Goal: Information Seeking & Learning: Find specific fact

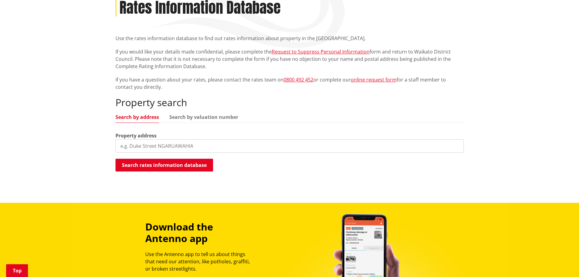
scroll to position [122, 0]
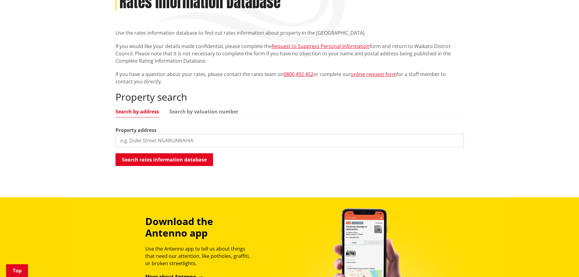
click at [199, 134] on input "search" at bounding box center [290, 140] width 348 height 13
paste input "[STREET_ADDRESS]"
type input "[STREET_ADDRESS]"
click at [189, 153] on button "Search rates information database" at bounding box center [165, 159] width 98 height 13
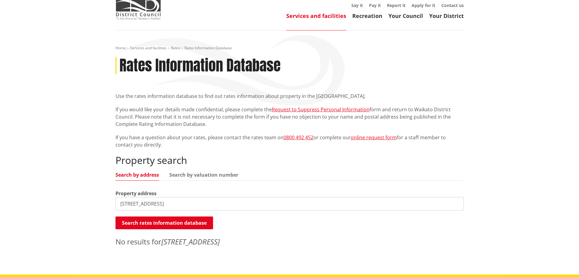
scroll to position [0, 0]
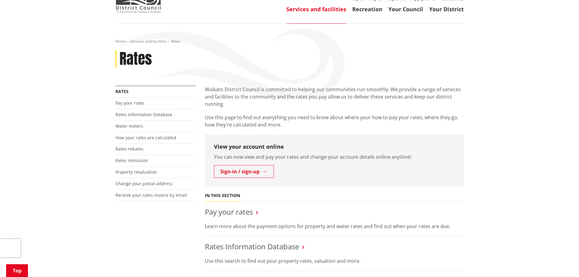
scroll to position [152, 0]
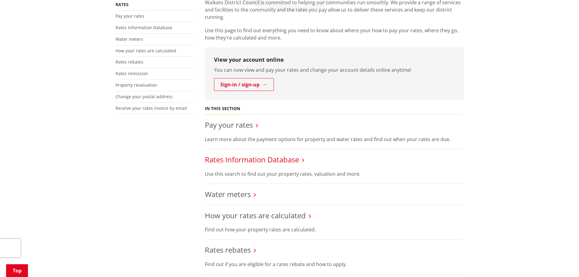
click at [249, 154] on link "Rates Information Database" at bounding box center [252, 159] width 94 height 10
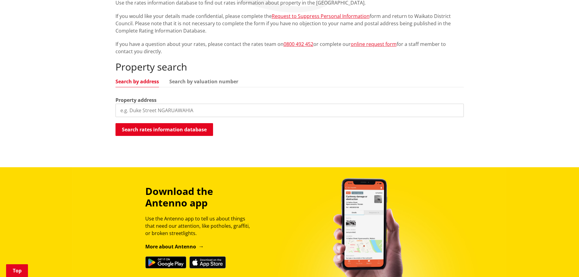
scroll to position [152, 0]
click at [234, 103] on input "search" at bounding box center [290, 109] width 348 height 13
paste input "19 Oaktree Lane, Flagstaff, Hamilton"
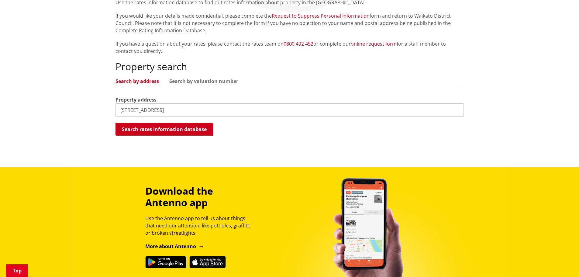
type input "19 Oaktree Lane, Flagstaff, Hamilton"
click at [191, 123] on button "Search rates information database" at bounding box center [165, 129] width 98 height 13
